Goal: Transaction & Acquisition: Purchase product/service

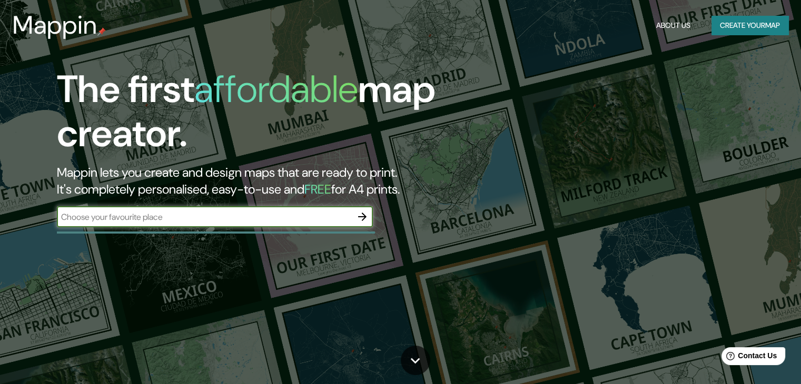
click at [352, 216] on button "button" at bounding box center [362, 216] width 21 height 21
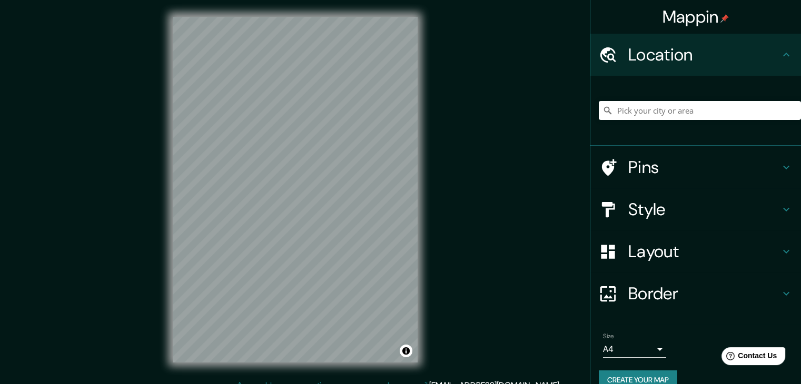
click at [514, 284] on div "Mappin Location Pins Style Layout Border Choose a border. Hint : you can make l…" at bounding box center [400, 198] width 801 height 397
click at [489, 170] on div "Mappin Location Pins Style Layout Border Choose a border. Hint : you can make l…" at bounding box center [400, 198] width 801 height 397
click at [264, 251] on div "Mappin Location Pins Style Layout Border Choose a border. Hint : you can make l…" at bounding box center [400, 198] width 801 height 397
drag, startPoint x: 103, startPoint y: 266, endPoint x: 548, endPoint y: 197, distance: 450.8
click at [653, 200] on div "Mappin Location Pins Style Layout Border Choose a border. Hint : you can make l…" at bounding box center [400, 198] width 801 height 397
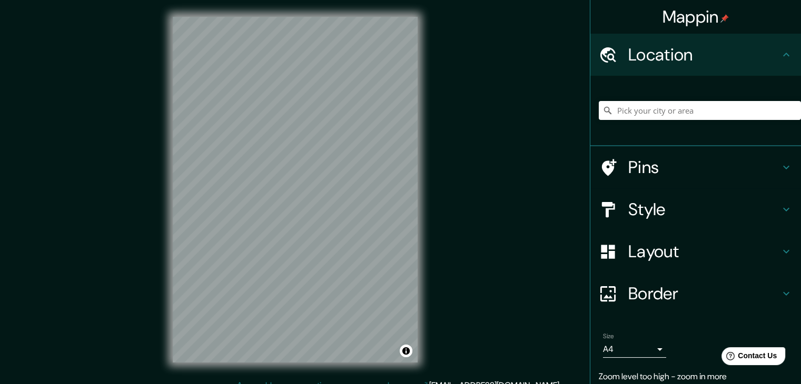
click at [553, 71] on div "Mappin Location Pins Style Layout Border Choose a border. Hint : you can make l…" at bounding box center [400, 198] width 801 height 397
click at [671, 67] on div "Location" at bounding box center [695, 55] width 211 height 42
click at [520, 337] on div "Mappin Location Pins Style Layout Border Choose a border. Hint : you can make l…" at bounding box center [400, 198] width 801 height 397
click at [625, 112] on input "Pick your city or area" at bounding box center [700, 110] width 202 height 19
paste input "[PERSON_NAME][STREET_ADDRESS][PERSON_NAME]"
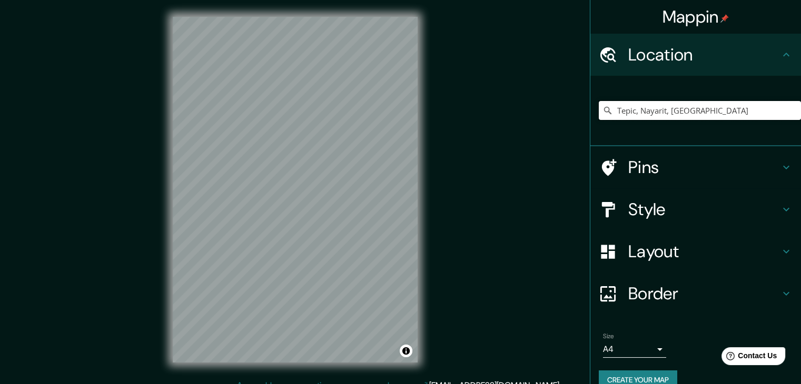
type input "Tepic, Nayarit, [GEOGRAPHIC_DATA]"
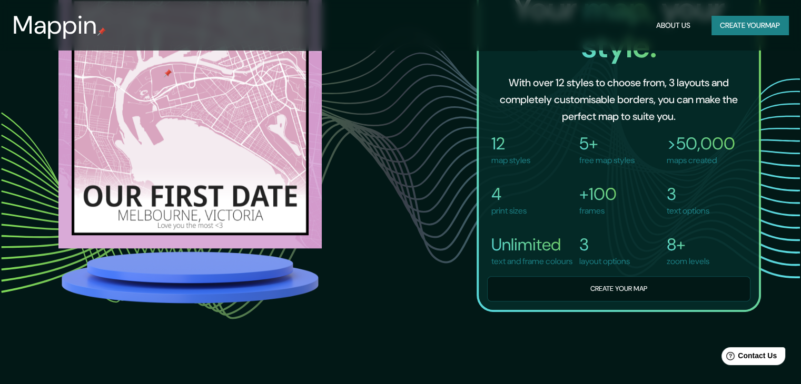
scroll to position [632, 0]
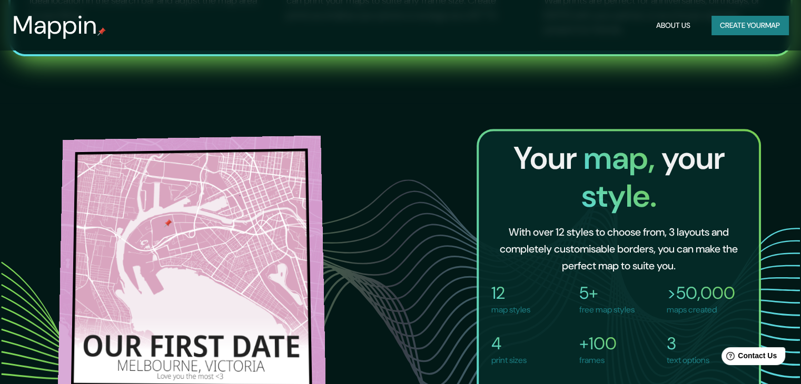
click at [171, 236] on img at bounding box center [192, 268] width 268 height 266
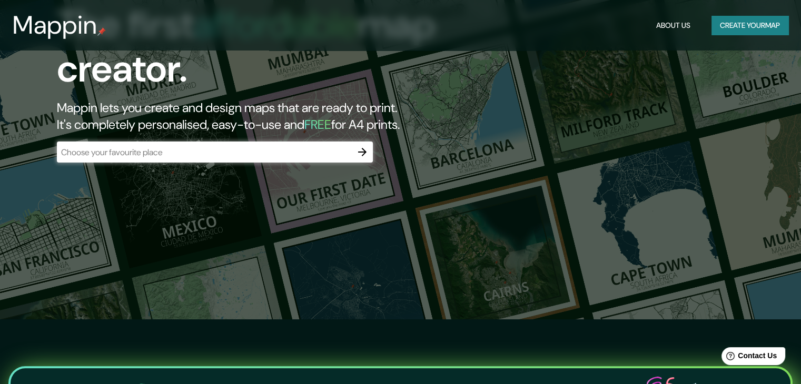
scroll to position [0, 0]
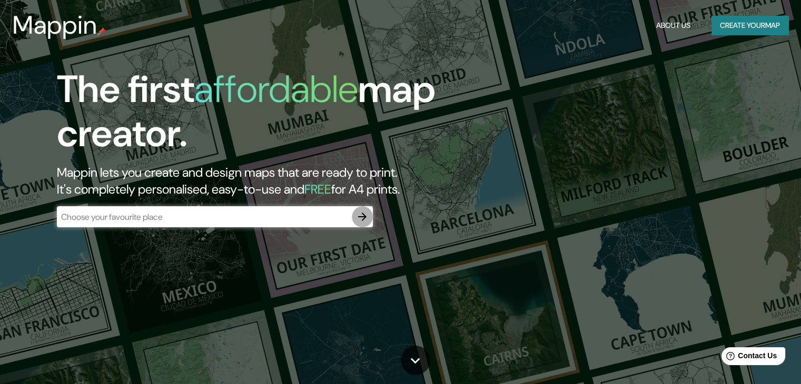
click at [361, 217] on icon "button" at bounding box center [362, 217] width 13 height 13
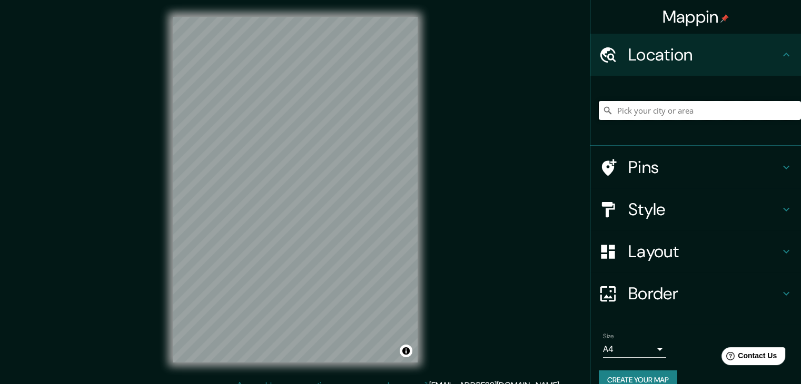
click at [672, 106] on input "Pick your city or area" at bounding box center [700, 110] width 202 height 19
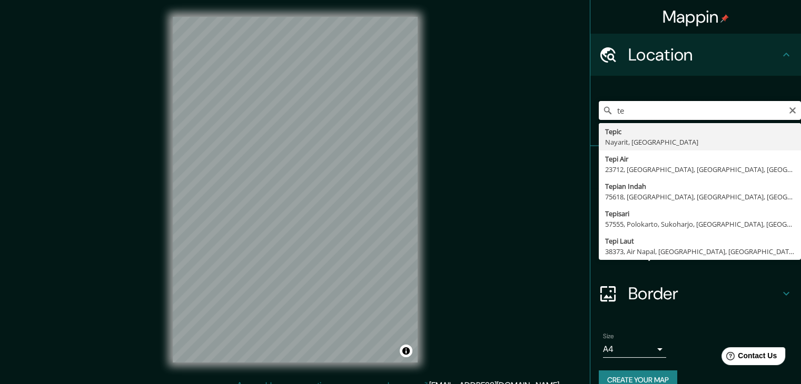
type input "t"
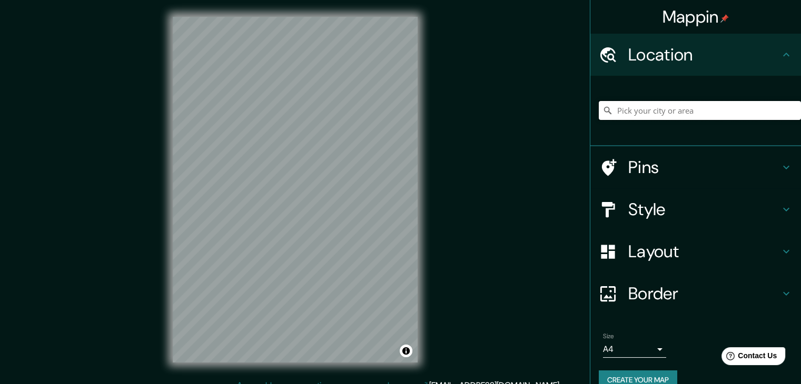
click at [615, 115] on input "Pick your city or area" at bounding box center [700, 110] width 202 height 19
paste input "Ramirez Emiliano Zapata Ote. 70, Centro, 63000 Tepic, Nay. 21.509407, -104.8911…"
type input "Tepic, Nayarit, [GEOGRAPHIC_DATA]"
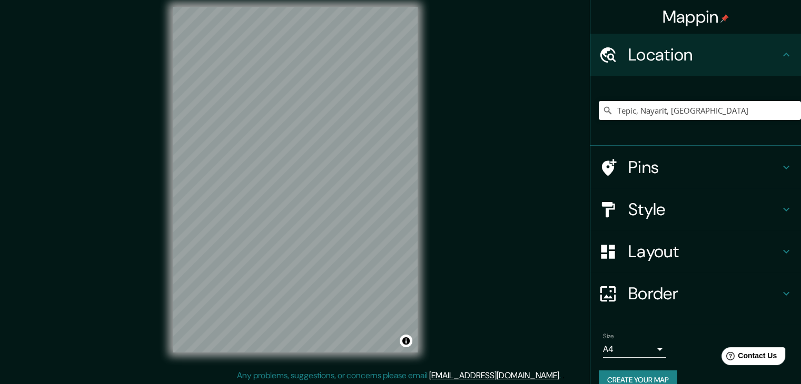
scroll to position [12, 0]
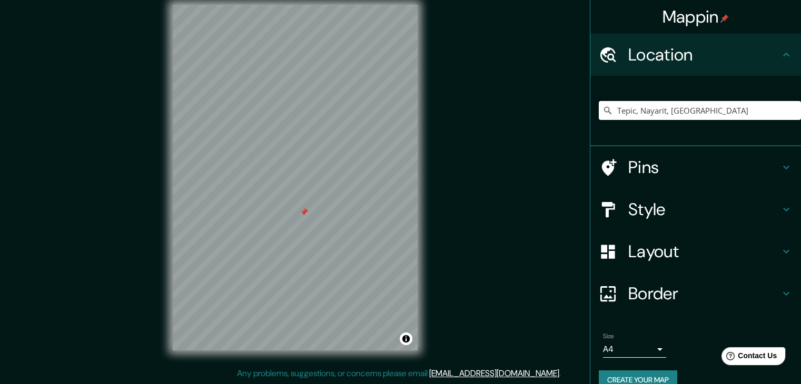
drag, startPoint x: 305, startPoint y: 204, endPoint x: 303, endPoint y: 212, distance: 7.7
click at [303, 212] on div at bounding box center [304, 212] width 8 height 8
